Goal: Task Accomplishment & Management: Manage account settings

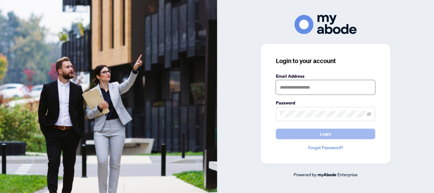
type input "**********"
click at [327, 136] on span "Login" at bounding box center [325, 134] width 11 height 10
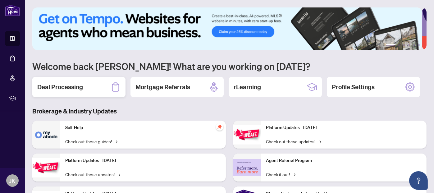
click at [66, 84] on h2 "Deal Processing" at bounding box center [60, 87] width 46 height 9
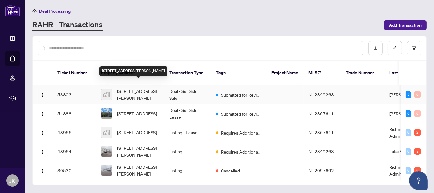
click at [143, 88] on span "[STREET_ADDRESS][PERSON_NAME]" at bounding box center [138, 95] width 42 height 14
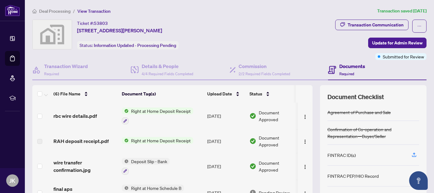
click at [151, 138] on span "Right at Home Deposit Receipt" at bounding box center [161, 140] width 65 height 7
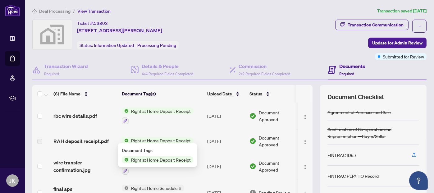
click at [172, 125] on td "Right at Home Deposit Receipt" at bounding box center [161, 115] width 85 height 27
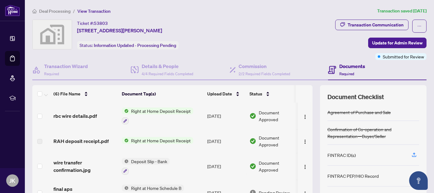
click at [181, 111] on span "Right at Home Deposit Receipt" at bounding box center [161, 110] width 65 height 7
click at [180, 110] on span "Right at Home Deposit Receipt" at bounding box center [161, 110] width 65 height 7
click at [86, 114] on span "rbc wire details.pdf" at bounding box center [74, 115] width 43 height 7
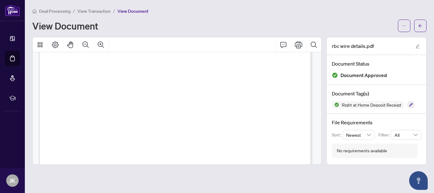
scroll to position [31, 0]
click at [321, 183] on main "Deal Processing / View Transaction / View Document View Document rbc wire detai…" at bounding box center [229, 96] width 409 height 193
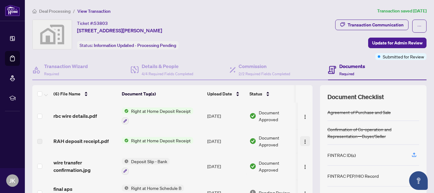
click at [302, 140] on img "button" at bounding box center [304, 141] width 5 height 5
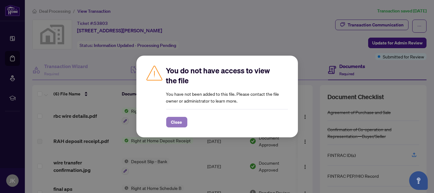
click at [178, 124] on span "Close" at bounding box center [176, 122] width 11 height 10
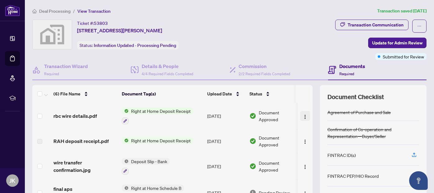
click at [302, 114] on img "button" at bounding box center [304, 116] width 5 height 5
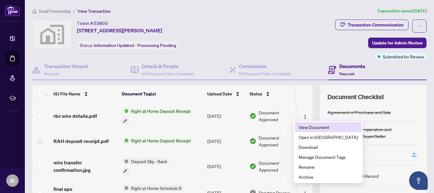
click at [300, 125] on span "View Document" at bounding box center [327, 127] width 59 height 7
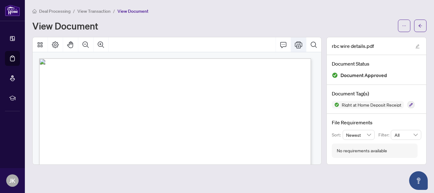
click at [300, 44] on icon "Print" at bounding box center [298, 44] width 7 height 7
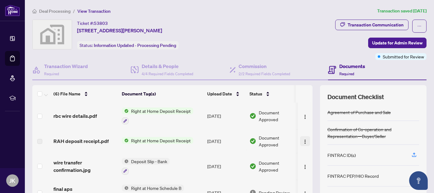
click at [302, 140] on img "button" at bounding box center [304, 141] width 5 height 5
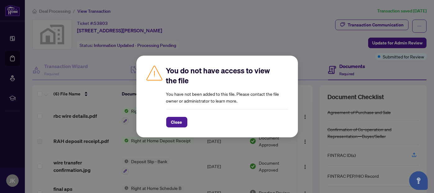
click at [261, 36] on div "You do not have access to view the file You have not been added to this file. P…" at bounding box center [217, 96] width 434 height 193
click at [180, 120] on span "Close" at bounding box center [176, 122] width 11 height 10
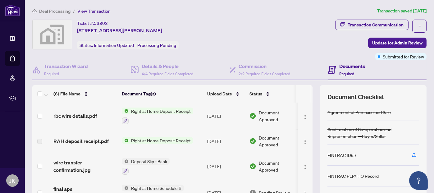
click at [136, 139] on span "Right at Home Deposit Receipt" at bounding box center [161, 140] width 65 height 7
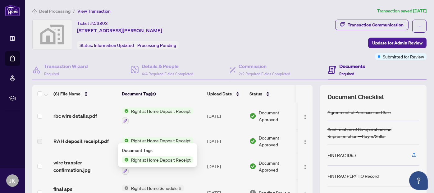
click at [142, 159] on span "Right at Home Deposit Receipt" at bounding box center [161, 159] width 65 height 7
click at [220, 150] on td "[DATE]" at bounding box center [226, 141] width 42 height 24
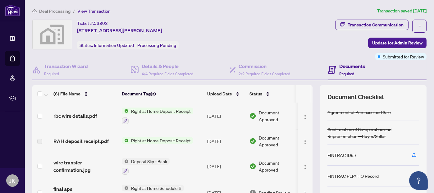
click at [151, 138] on span "Right at Home Deposit Receipt" at bounding box center [161, 140] width 65 height 7
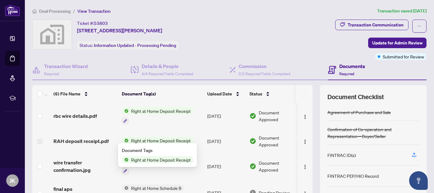
click at [152, 159] on span "Right at Home Deposit Receipt" at bounding box center [161, 159] width 65 height 7
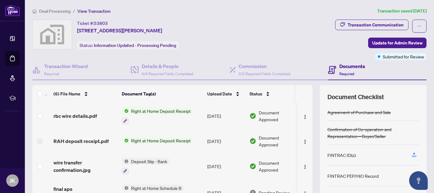
click at [267, 37] on div "Ticket #: 53803 [STREET_ADDRESS][PERSON_NAME] Status: Information Updated - Pro…" at bounding box center [182, 35] width 300 height 30
click at [302, 141] on img "button" at bounding box center [304, 141] width 5 height 5
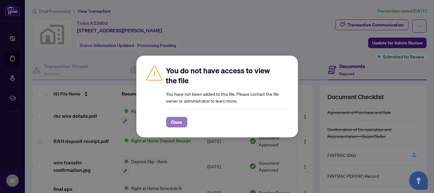
click at [169, 122] on button "Close" at bounding box center [176, 122] width 21 height 11
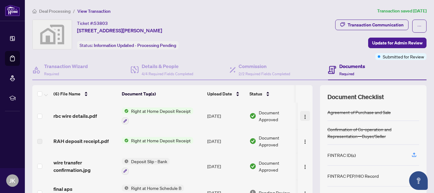
click at [302, 115] on img "button" at bounding box center [304, 116] width 5 height 5
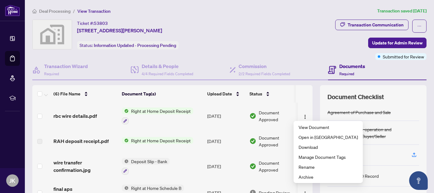
click at [267, 21] on div "Ticket #: 53803 [STREET_ADDRESS][PERSON_NAME] Status: Information Updated - Pro…" at bounding box center [182, 35] width 300 height 30
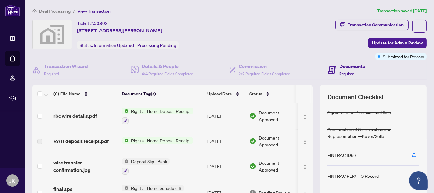
click at [253, 22] on div "Ticket #: 53803 [STREET_ADDRESS][PERSON_NAME] Status: Information Updated - Pro…" at bounding box center [182, 35] width 300 height 30
